Goal: Information Seeking & Learning: Learn about a topic

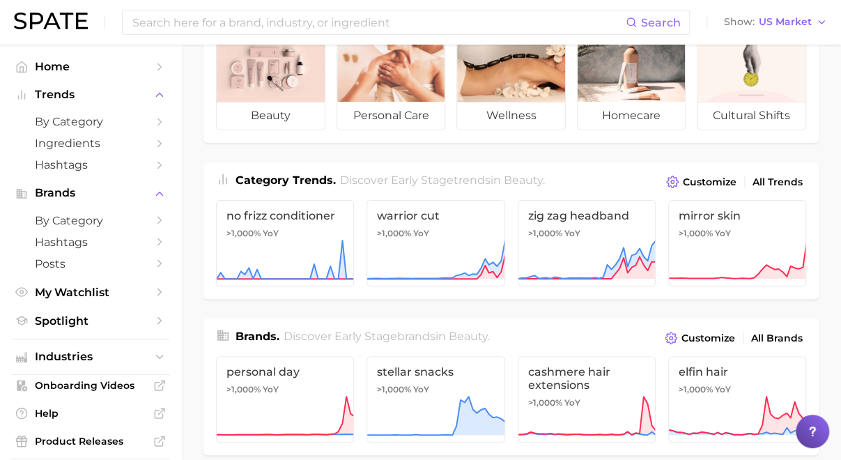
scroll to position [97, 0]
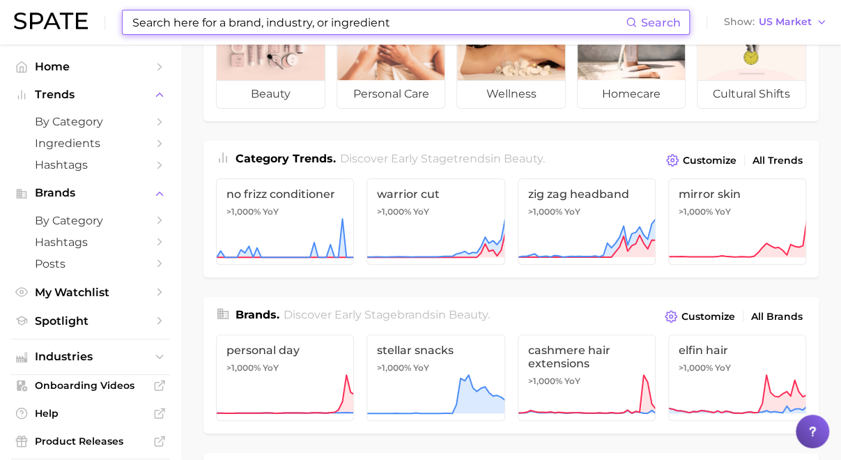
click at [204, 15] on input at bounding box center [378, 22] width 495 height 24
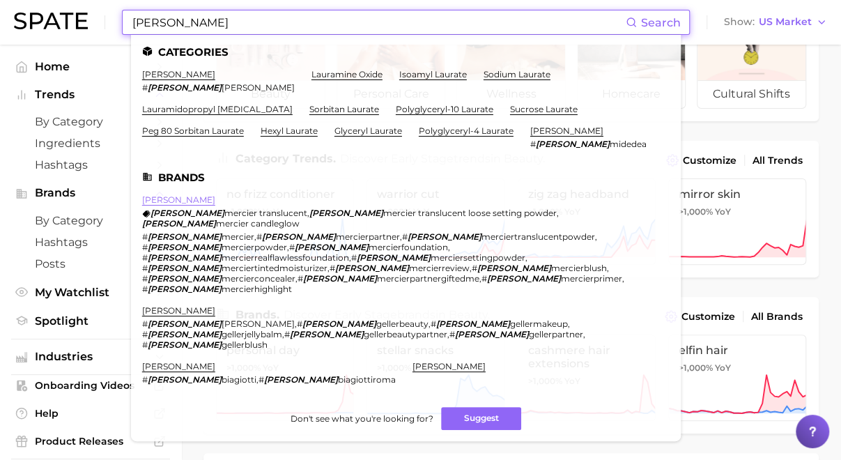
type input "[PERSON_NAME]"
click at [164, 199] on link "[PERSON_NAME]" at bounding box center [178, 199] width 73 height 10
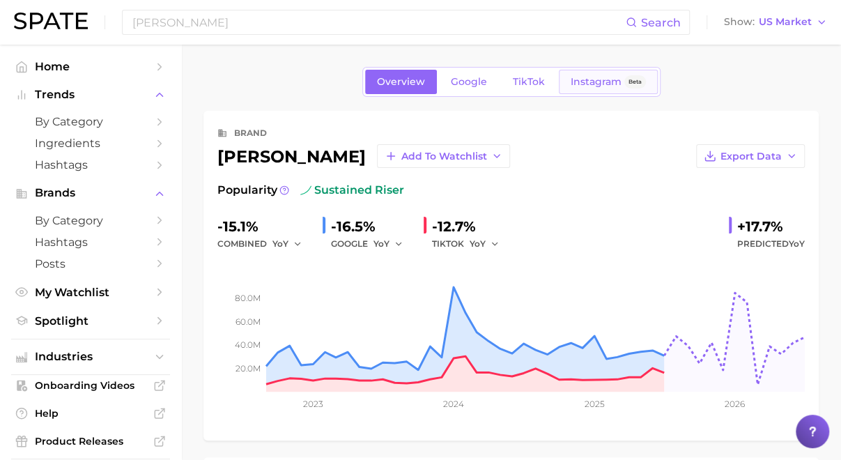
click at [573, 87] on link "Instagram Beta" at bounding box center [608, 82] width 99 height 24
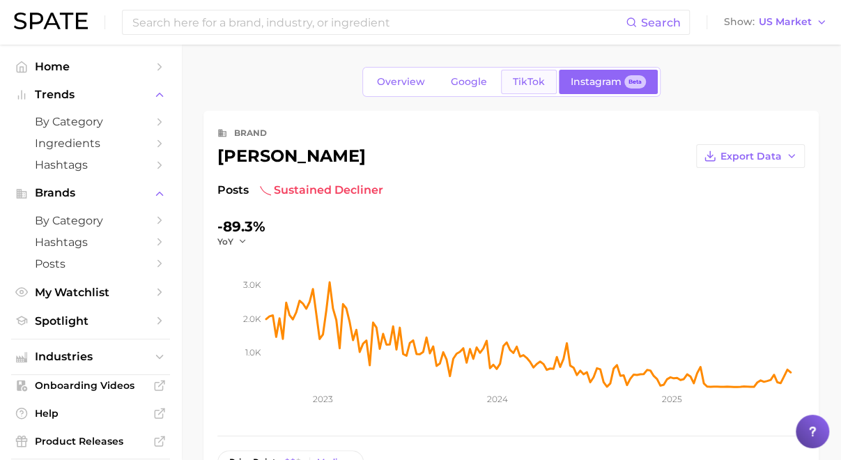
click at [531, 86] on span "TikTok" at bounding box center [529, 82] width 32 height 12
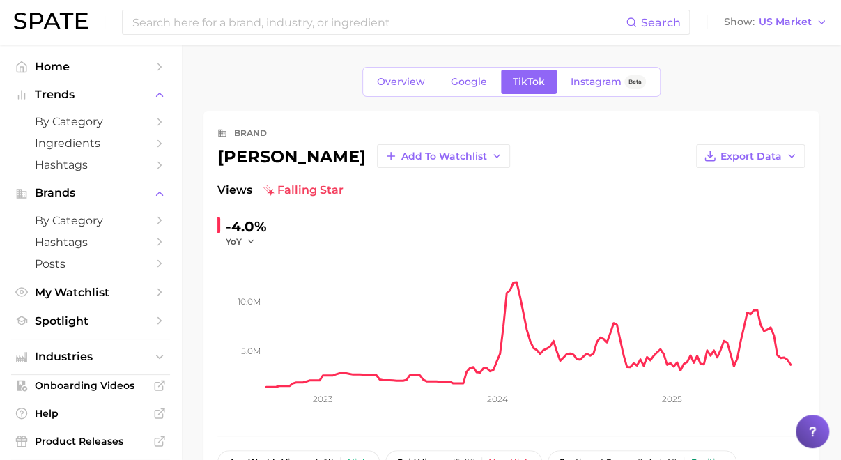
click at [471, 80] on span "Google" at bounding box center [469, 82] width 36 height 12
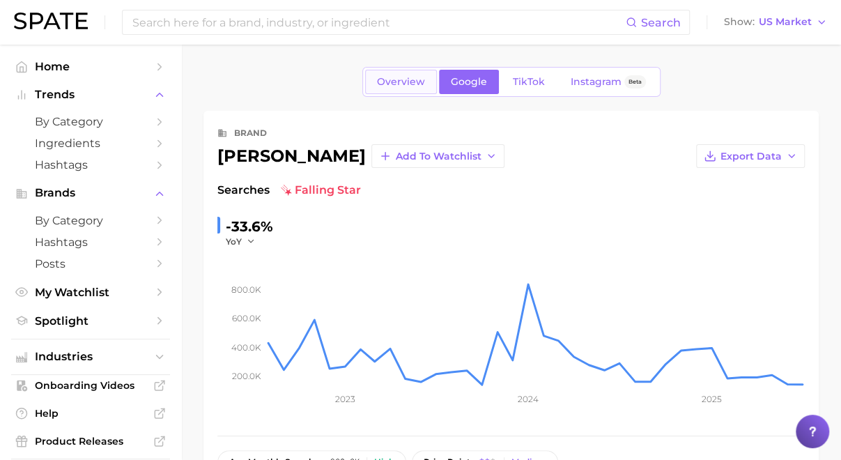
click at [420, 79] on span "Overview" at bounding box center [401, 82] width 48 height 12
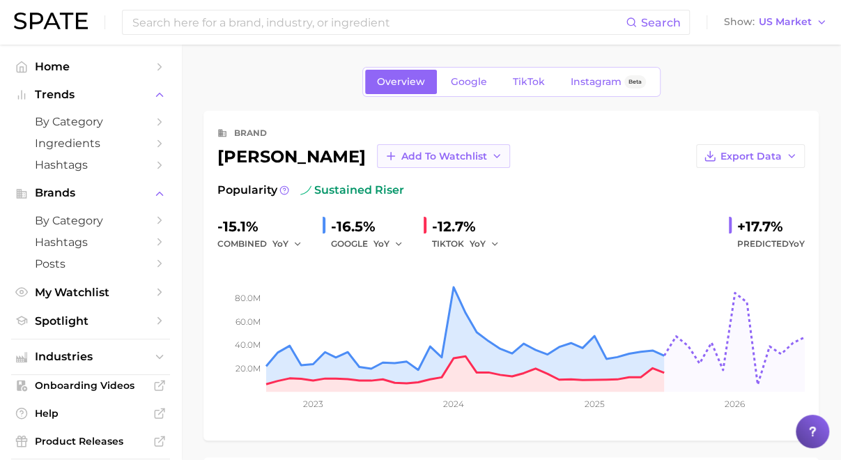
click at [438, 154] on span "Add to Watchlist" at bounding box center [445, 157] width 86 height 12
click at [405, 206] on span "tts trends" at bounding box center [427, 208] width 52 height 12
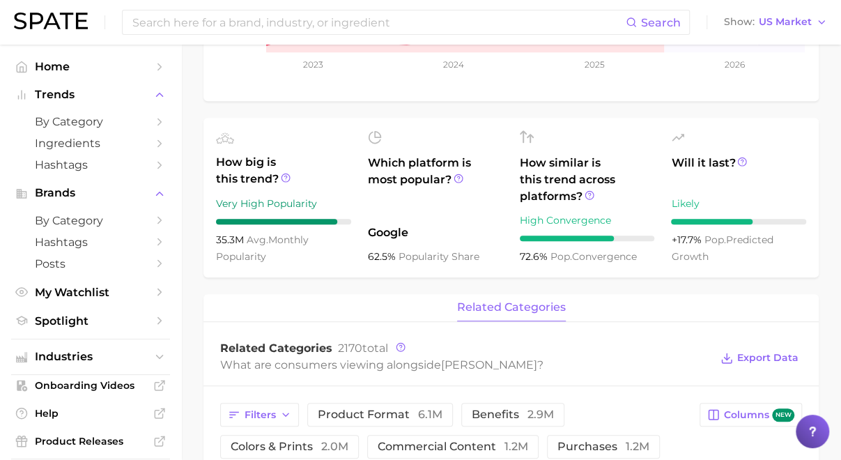
scroll to position [341, 0]
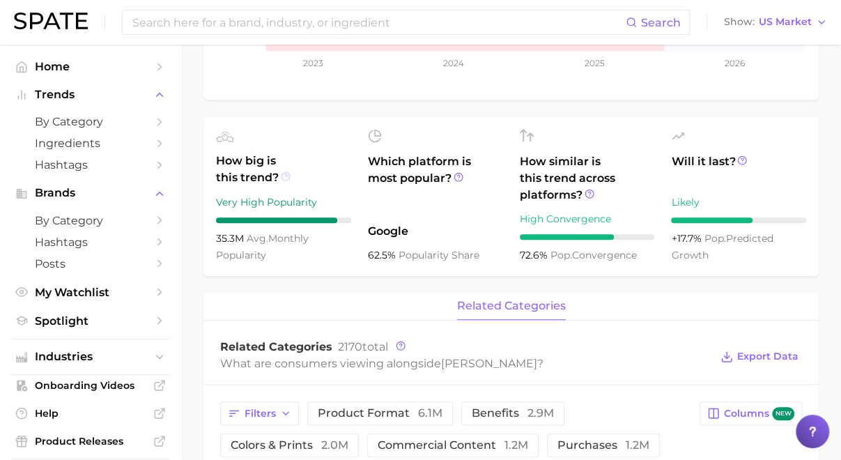
click at [287, 176] on icon at bounding box center [286, 176] width 10 height 10
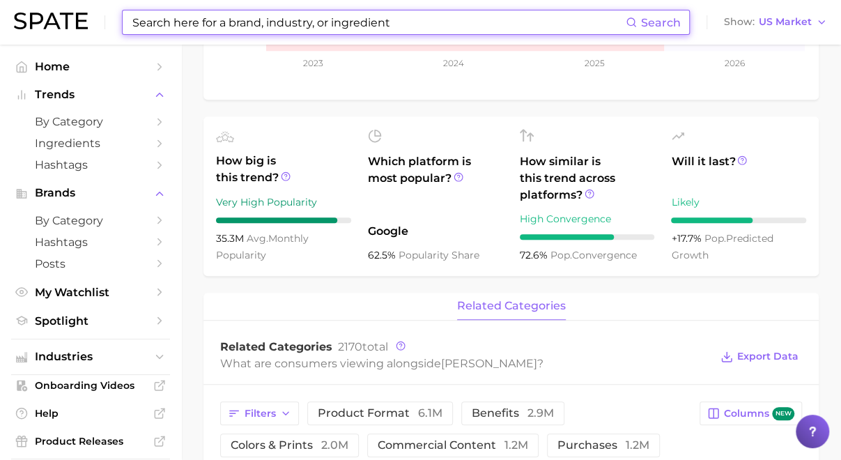
click at [235, 17] on input at bounding box center [378, 22] width 495 height 24
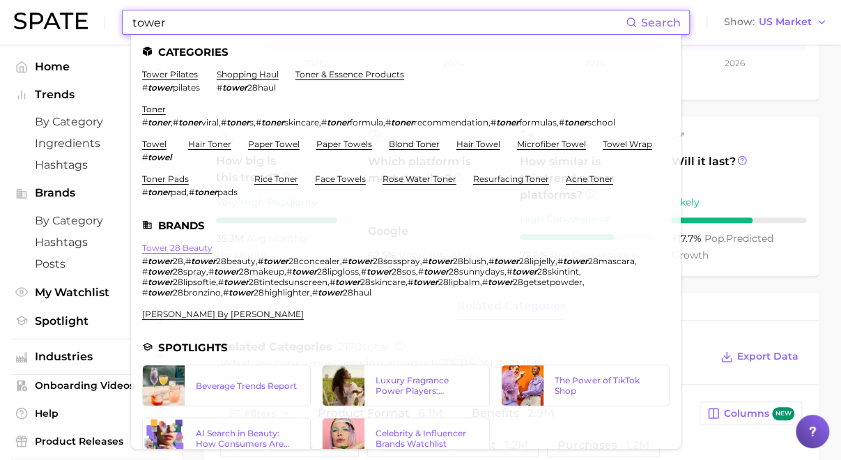
type input "tower"
click at [171, 253] on link "tower 28 beauty" at bounding box center [177, 248] width 70 height 10
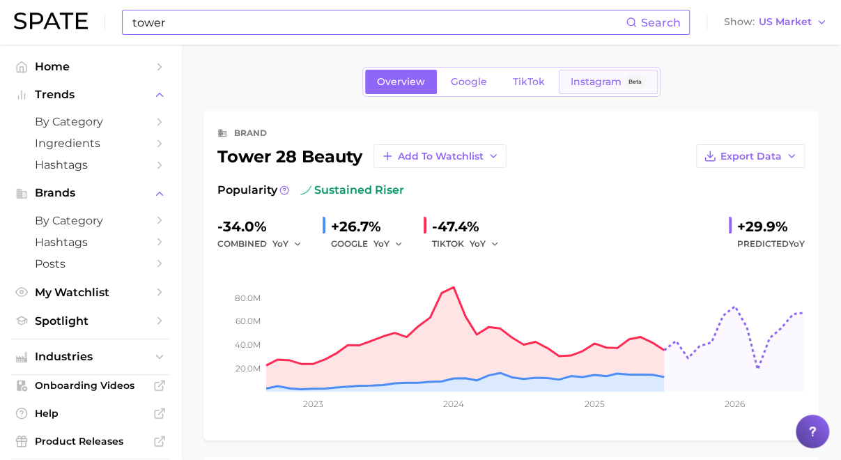
click at [597, 74] on link "Instagram Beta" at bounding box center [608, 82] width 99 height 24
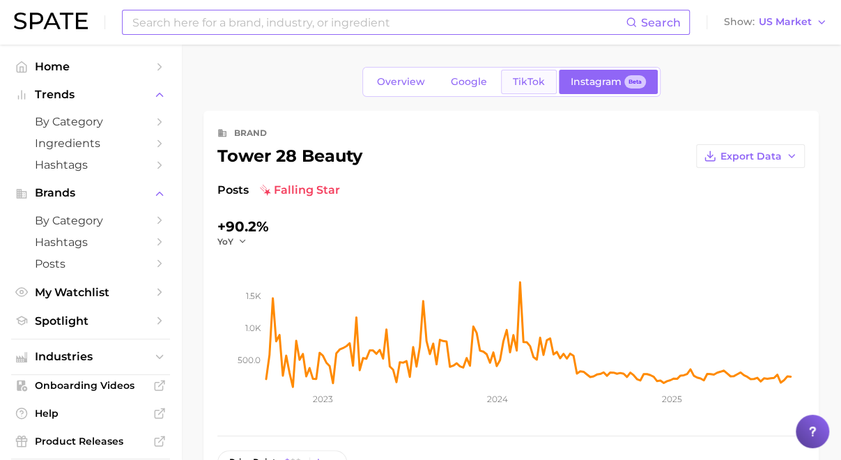
click at [512, 90] on link "TikTok" at bounding box center [529, 82] width 56 height 24
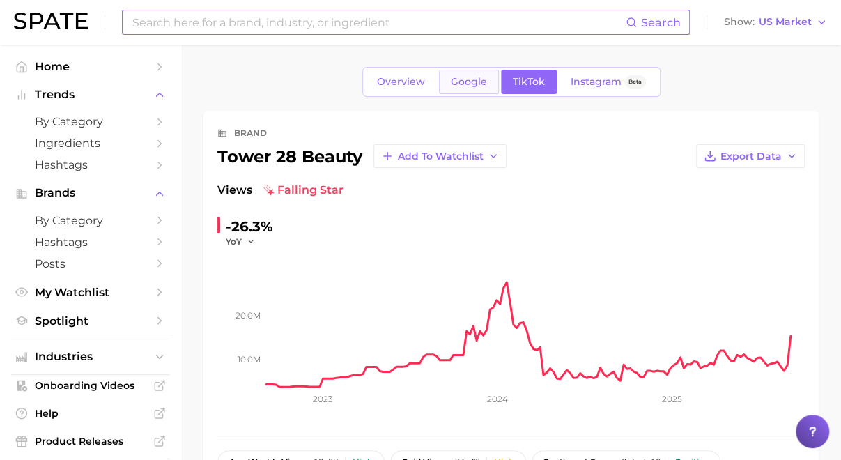
click at [468, 86] on span "Google" at bounding box center [469, 82] width 36 height 12
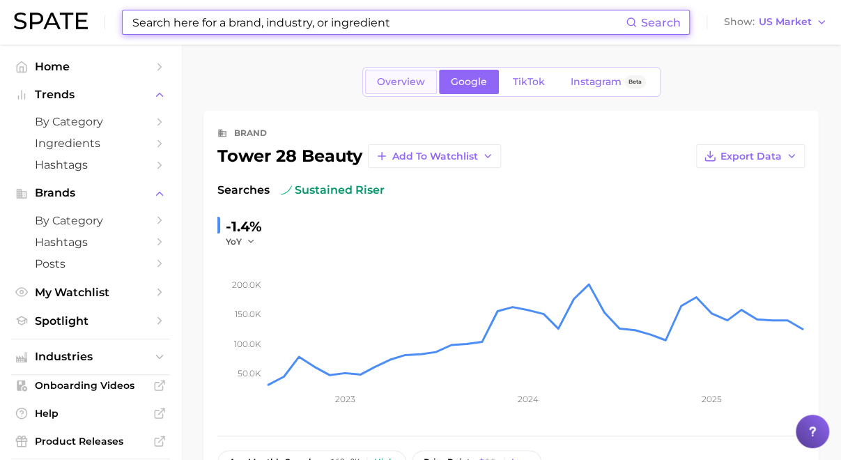
click at [408, 85] on span "Overview" at bounding box center [401, 82] width 48 height 12
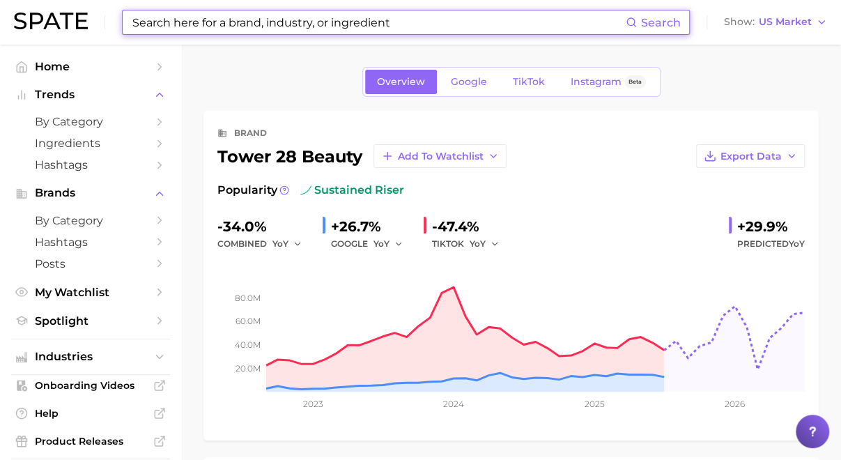
click at [465, 27] on input at bounding box center [378, 22] width 495 height 24
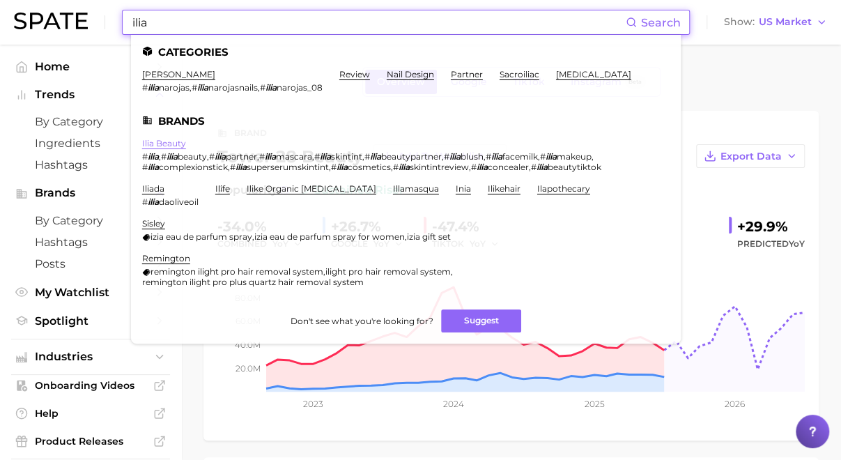
type input "ilia"
click at [177, 142] on link "ilia beauty" at bounding box center [164, 143] width 44 height 10
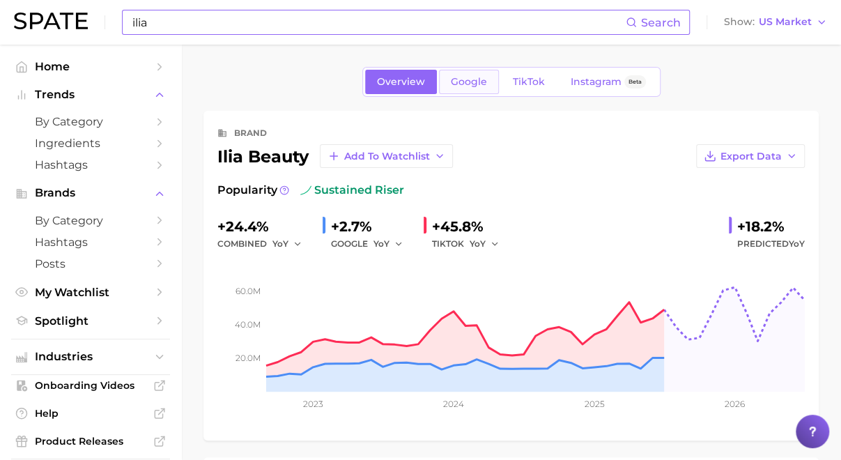
click at [480, 84] on span "Google" at bounding box center [469, 82] width 36 height 12
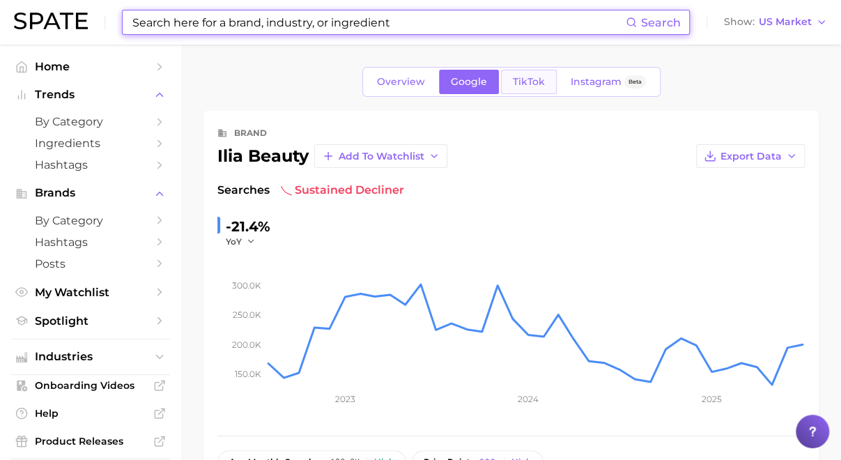
click at [532, 86] on span "TikTok" at bounding box center [529, 82] width 32 height 12
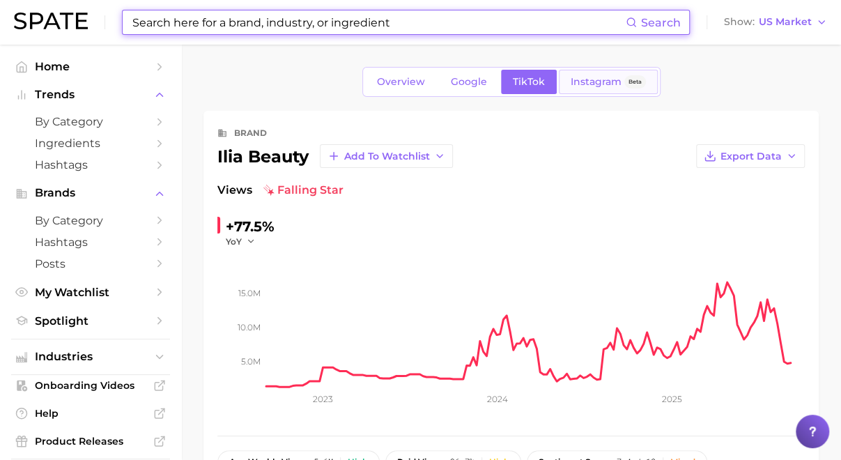
click at [591, 84] on span "Instagram" at bounding box center [596, 82] width 51 height 12
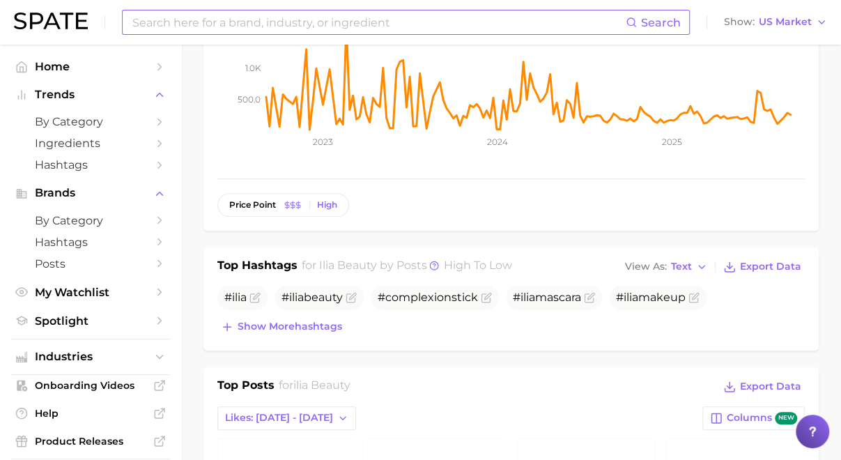
scroll to position [258, 0]
